Goal: Browse casually

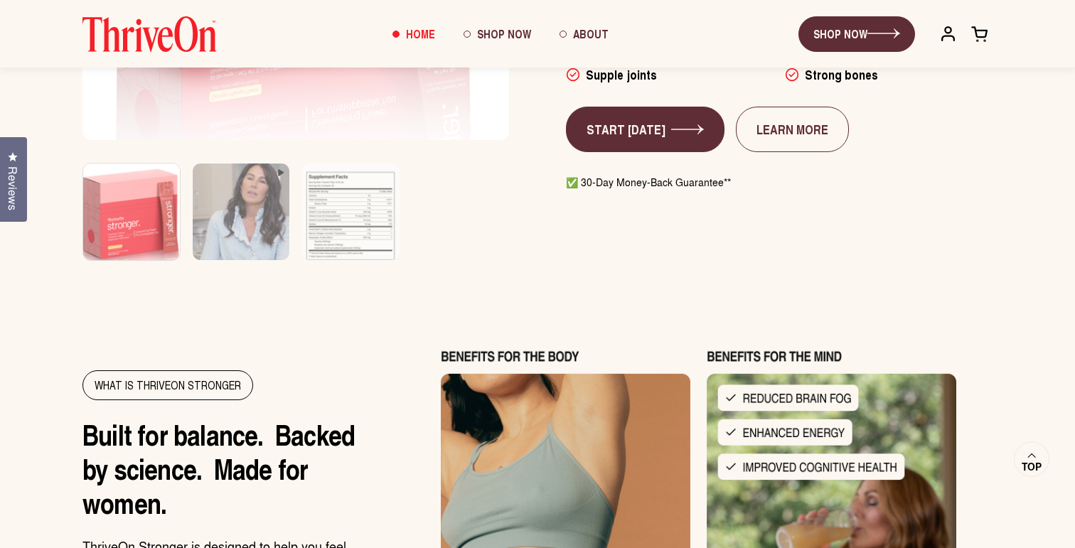
scroll to position [1125, 0]
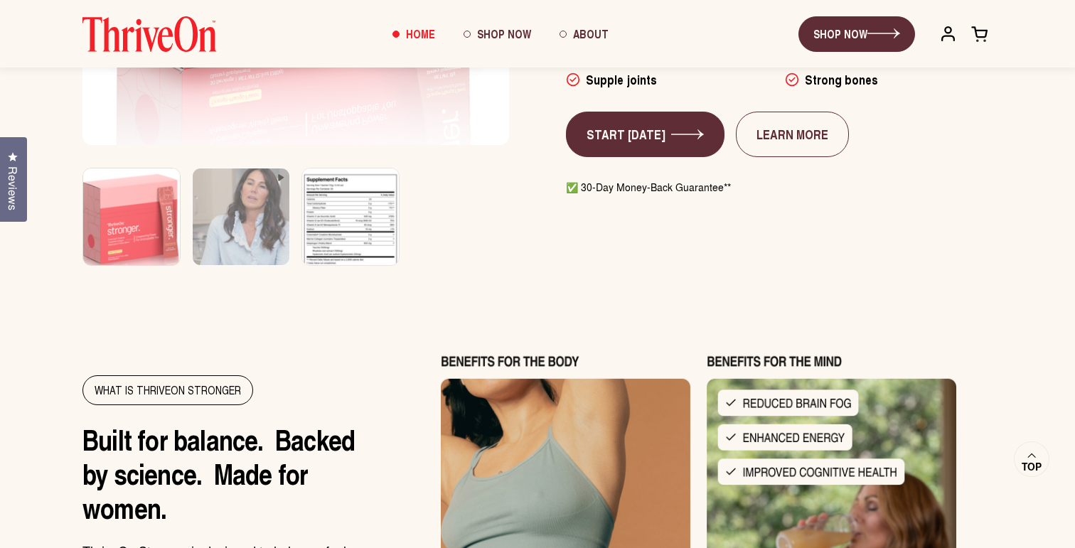
click at [372, 235] on img at bounding box center [351, 227] width 102 height 122
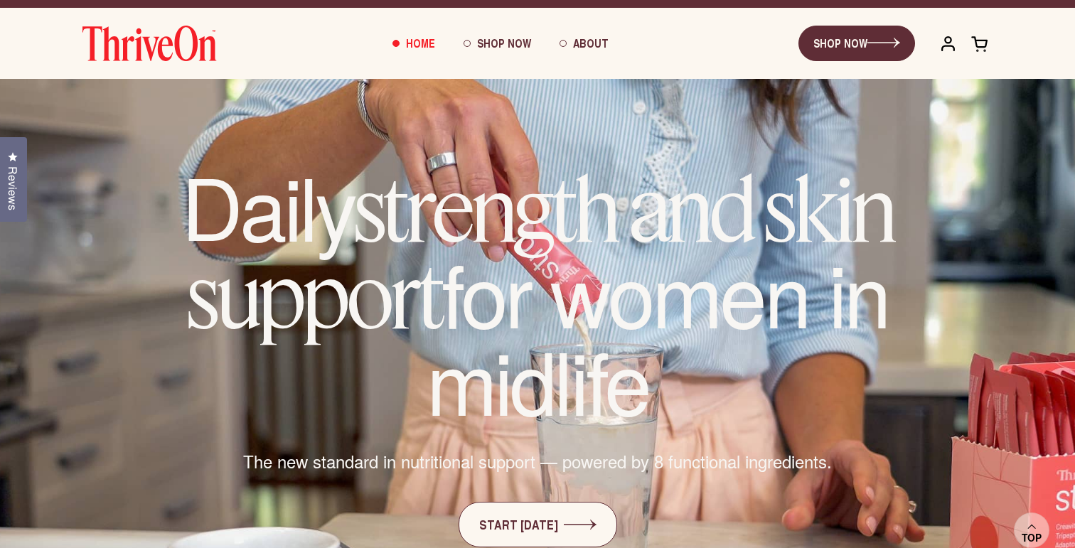
scroll to position [0, 0]
